Goal: Find contact information: Find contact information

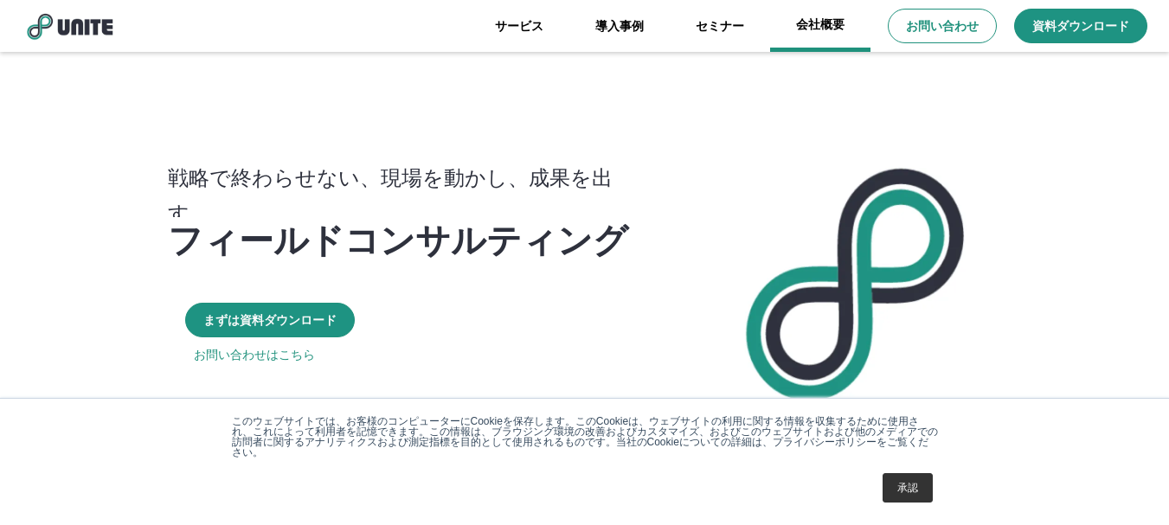
click at [832, 16] on link "会社概要" at bounding box center [820, 26] width 100 height 52
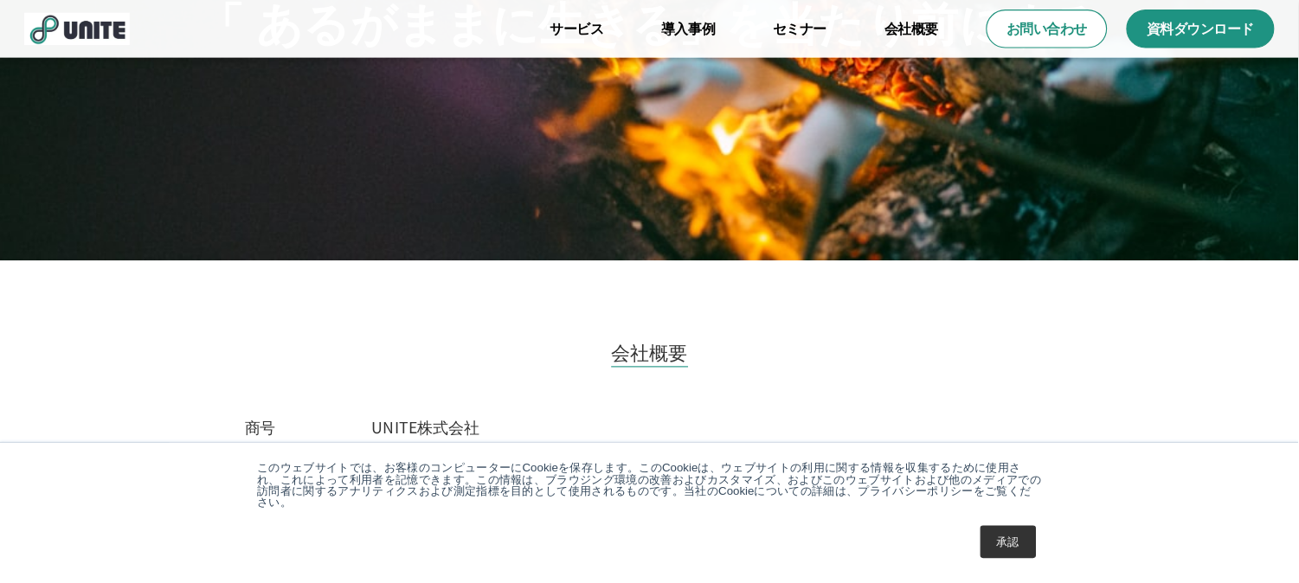
scroll to position [433, 0]
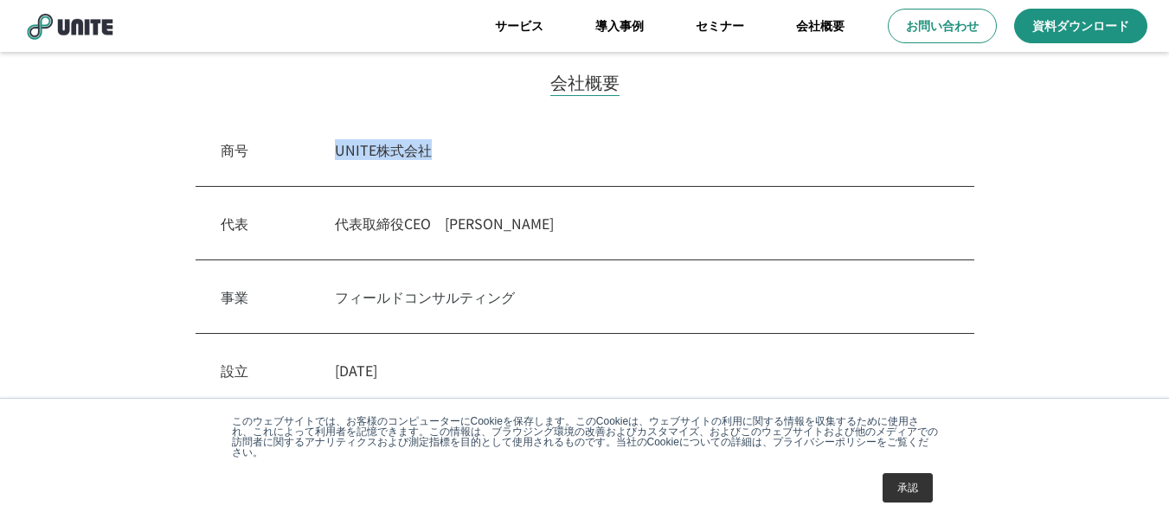
drag, startPoint x: 325, startPoint y: 149, endPoint x: 524, endPoint y: 149, distance: 199.0
click at [524, 149] on div "商号　 UNITE株式会社" at bounding box center [585, 150] width 779 height 74
copy p "UNITE株式会社"
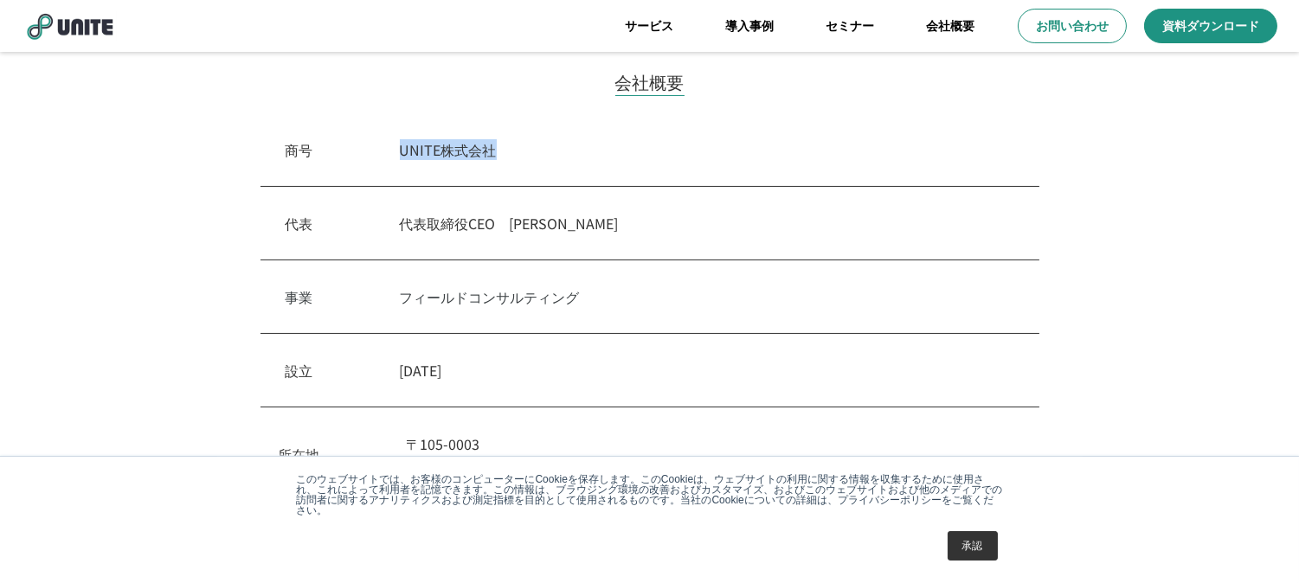
scroll to position [529, 0]
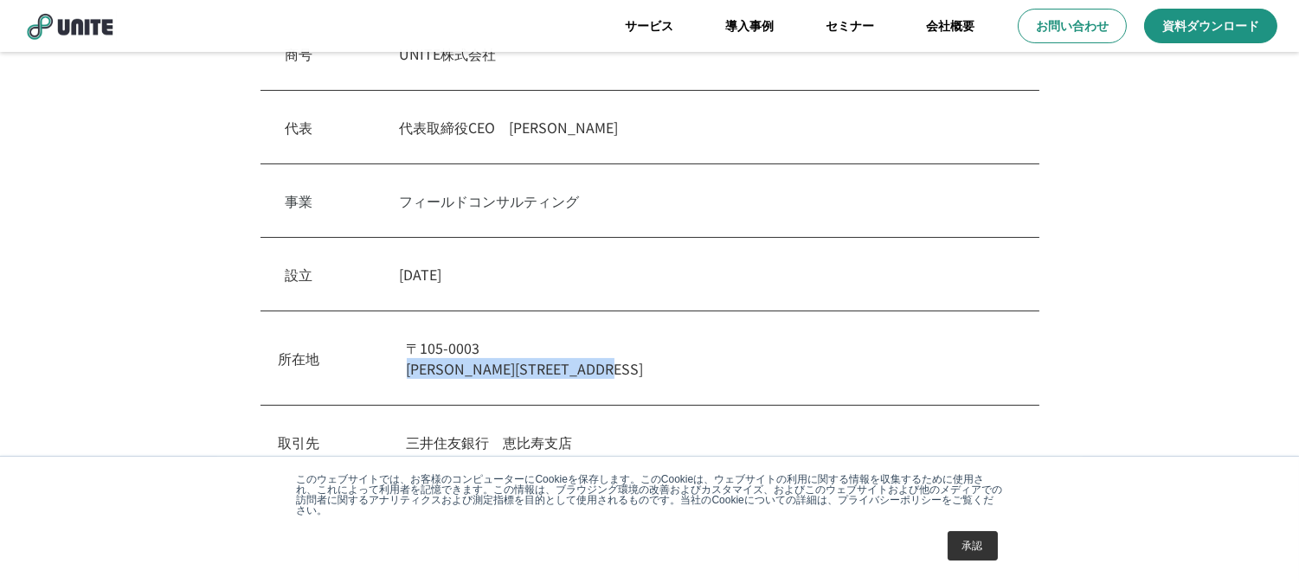
drag, startPoint x: 407, startPoint y: 368, endPoint x: 753, endPoint y: 369, distance: 346.1
click at [753, 369] on p "[STREET_ADDRESS][PERSON_NAME]内幸町" at bounding box center [714, 358] width 614 height 42
copy p "[PERSON_NAME][STREET_ADDRESS]"
